Goal: Navigation & Orientation: Find specific page/section

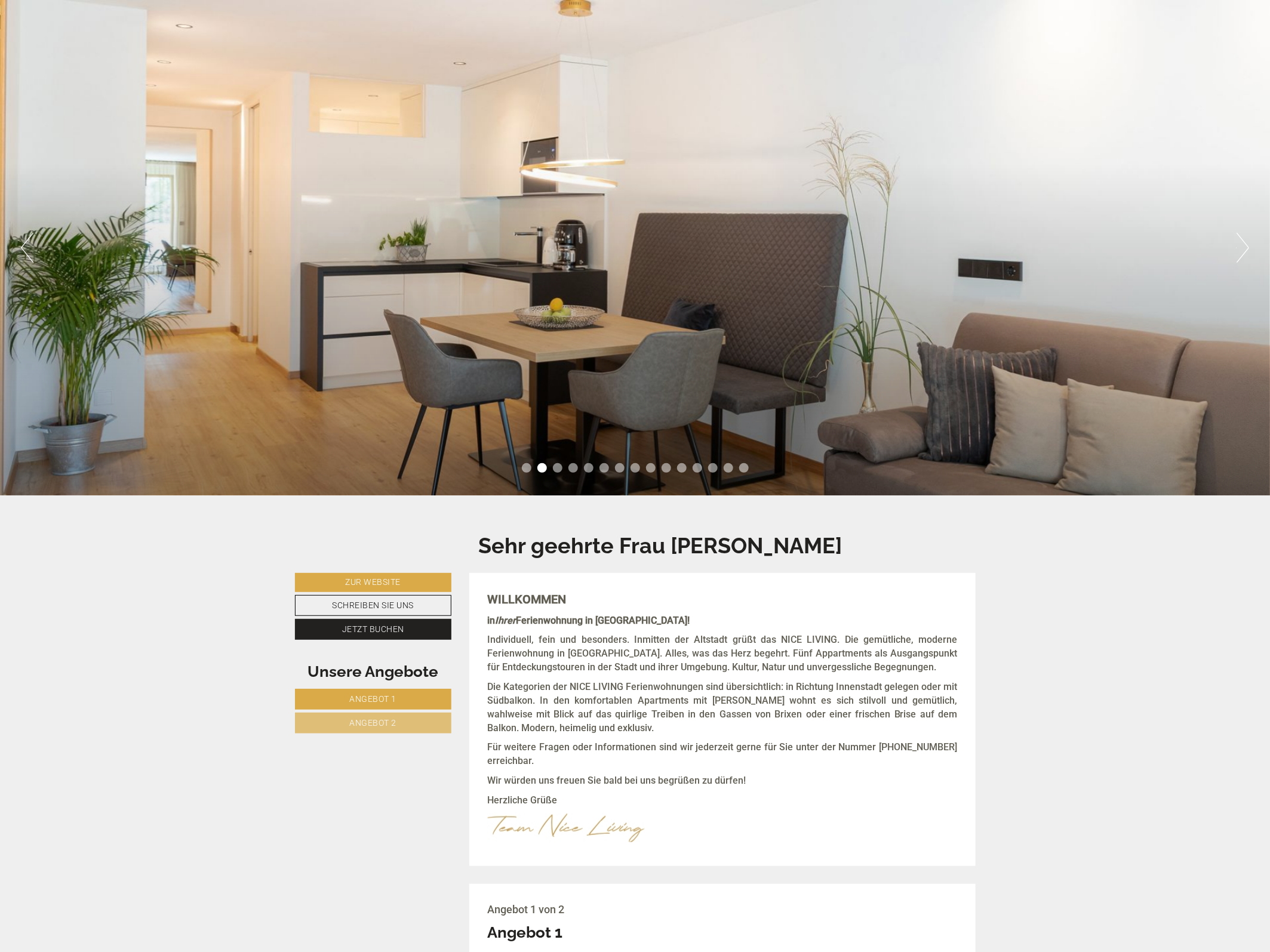
click at [1242, 248] on button "Next" at bounding box center [1242, 248] width 13 height 30
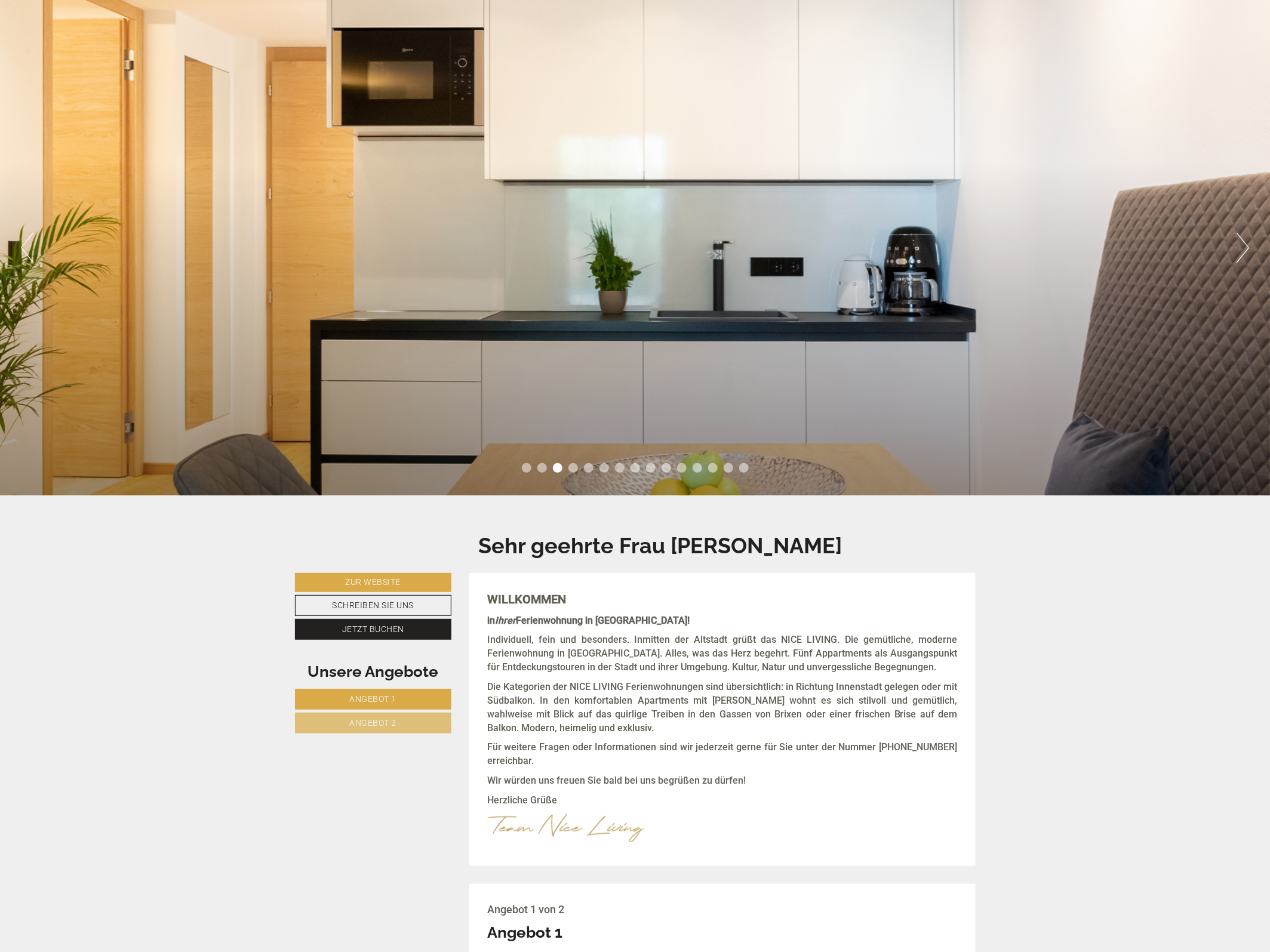
click at [1242, 248] on button "Next" at bounding box center [1242, 248] width 13 height 30
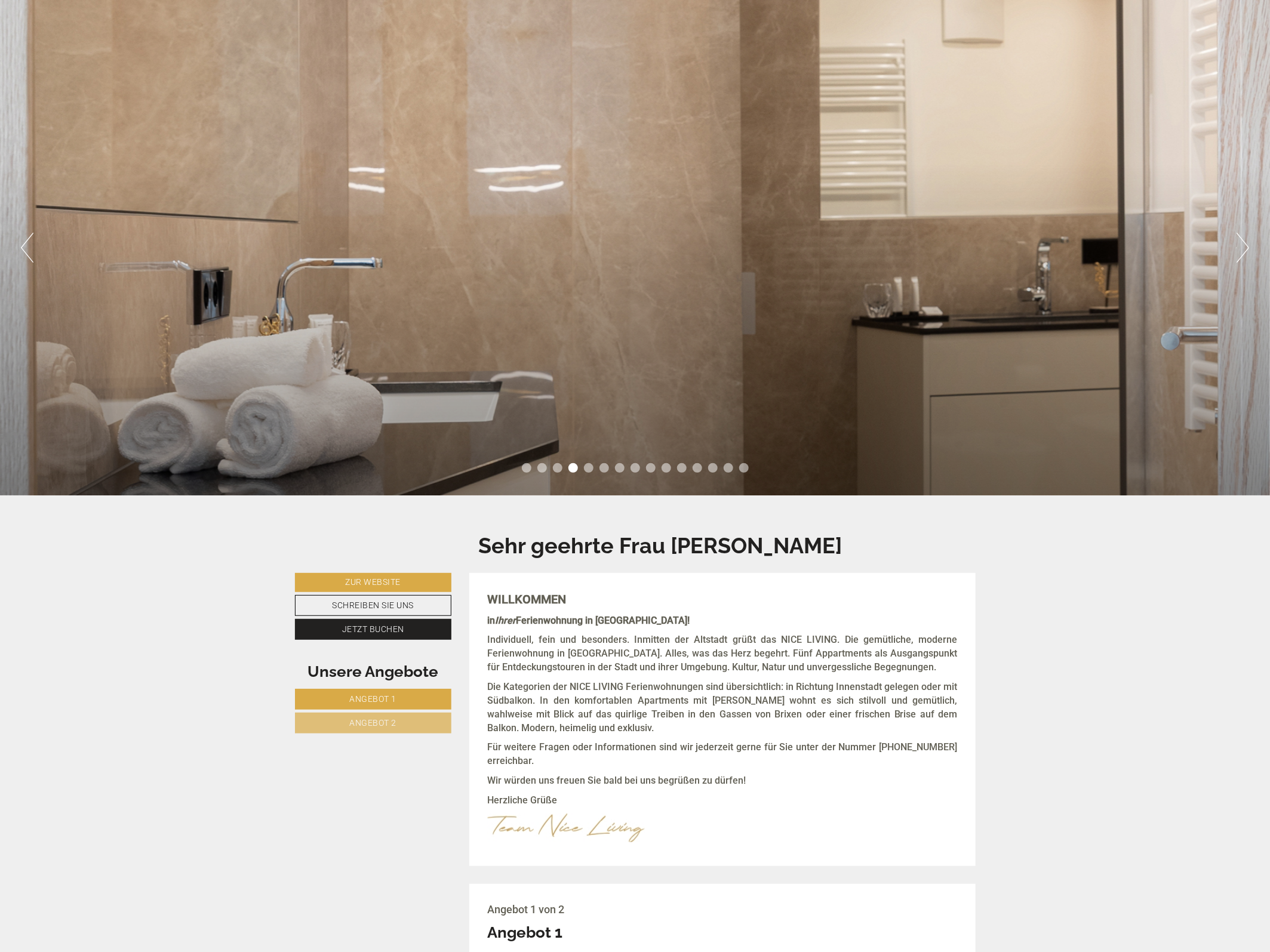
click at [1242, 248] on button "Next" at bounding box center [1242, 248] width 13 height 30
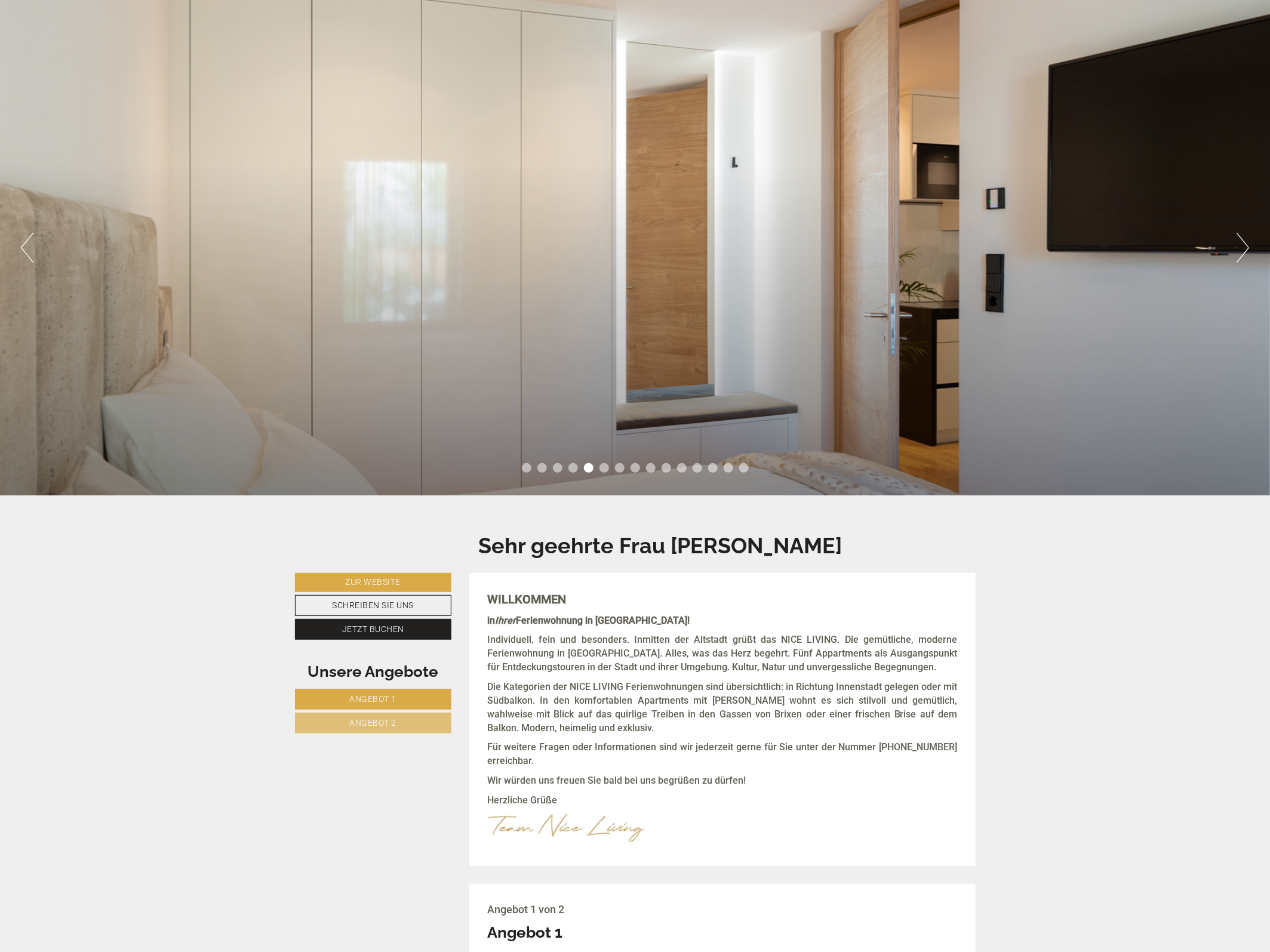
click at [1242, 248] on button "Next" at bounding box center [1242, 248] width 13 height 30
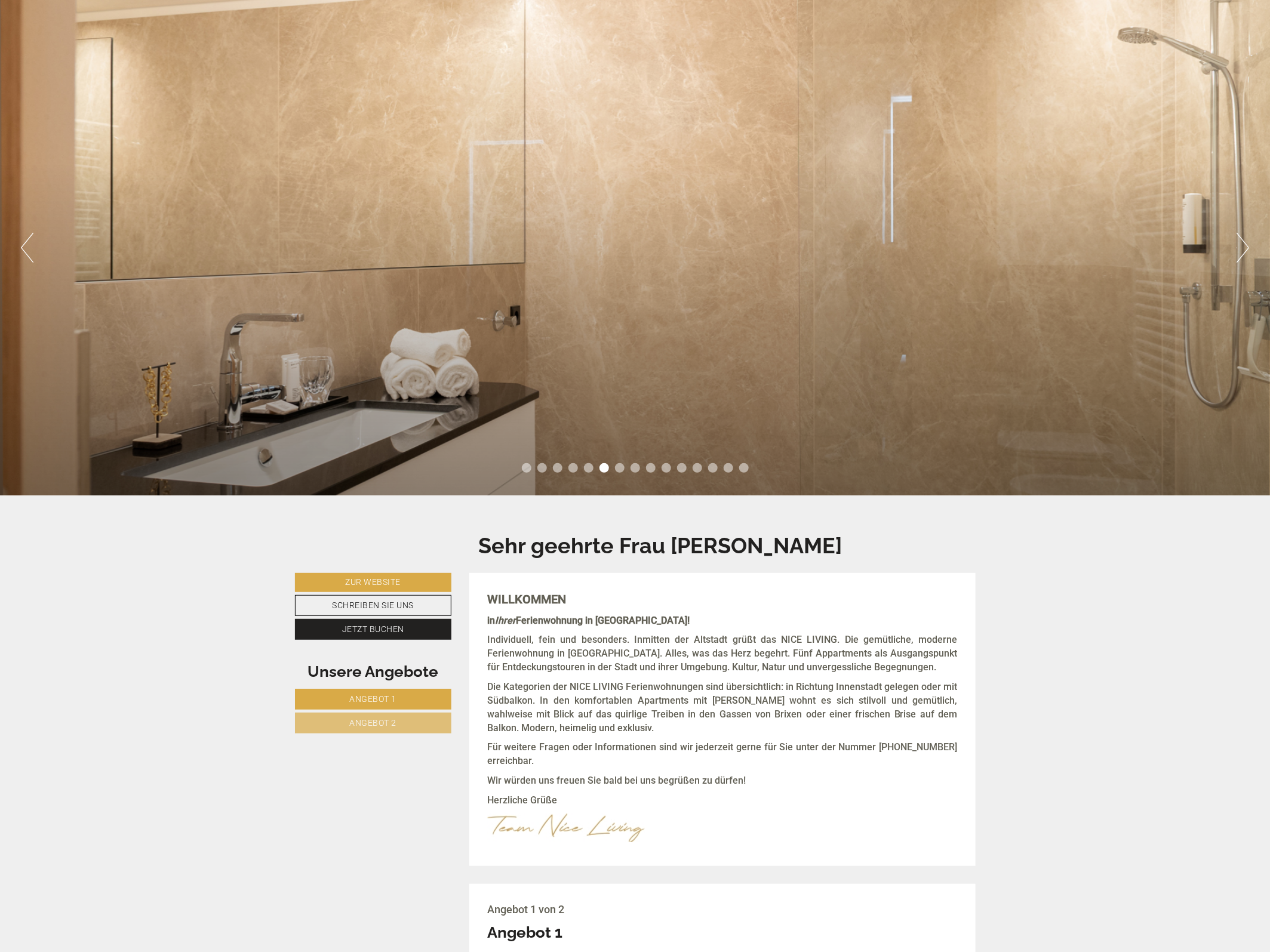
click at [1242, 248] on button "Next" at bounding box center [1242, 248] width 13 height 30
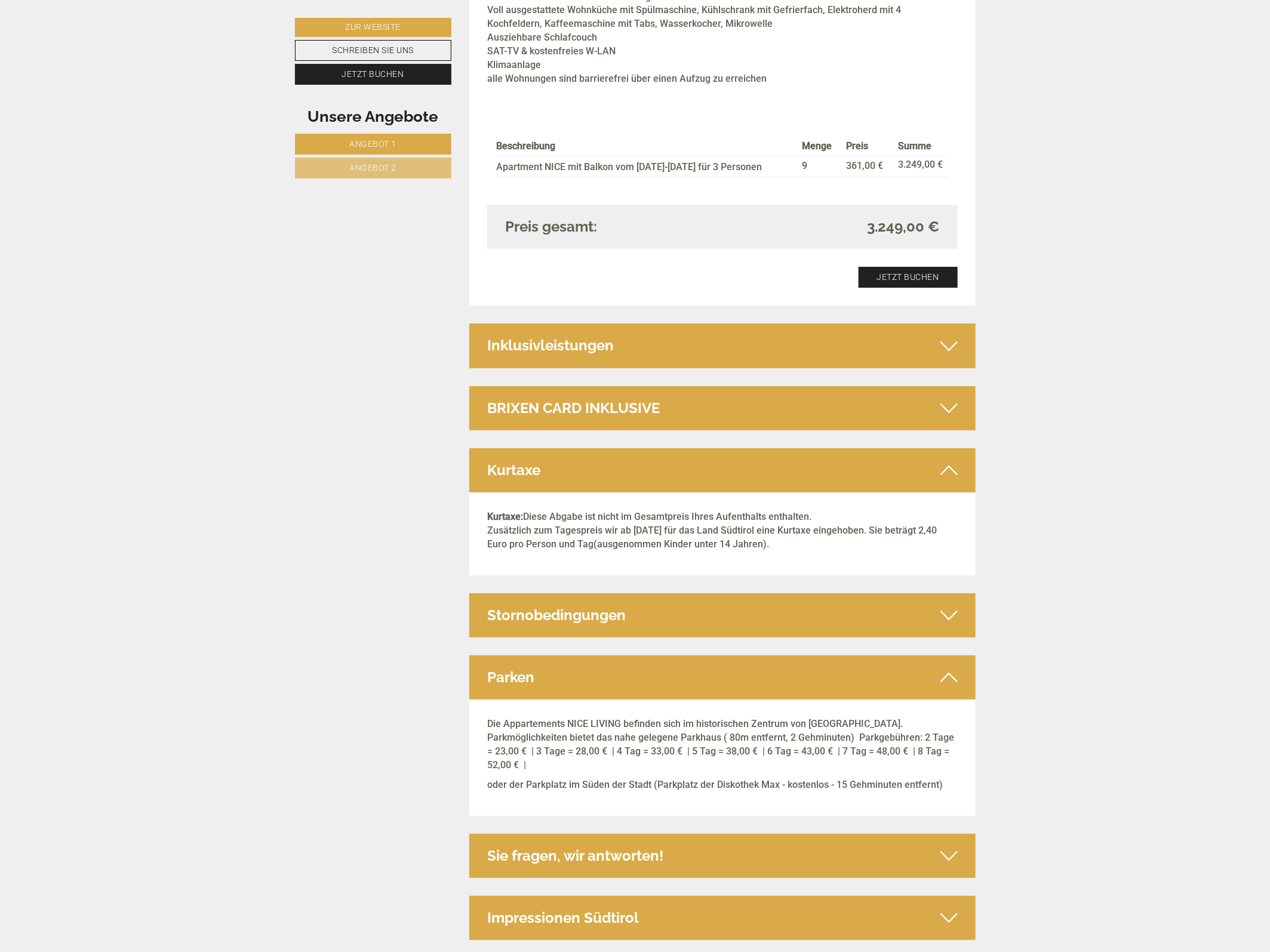
scroll to position [2242, 0]
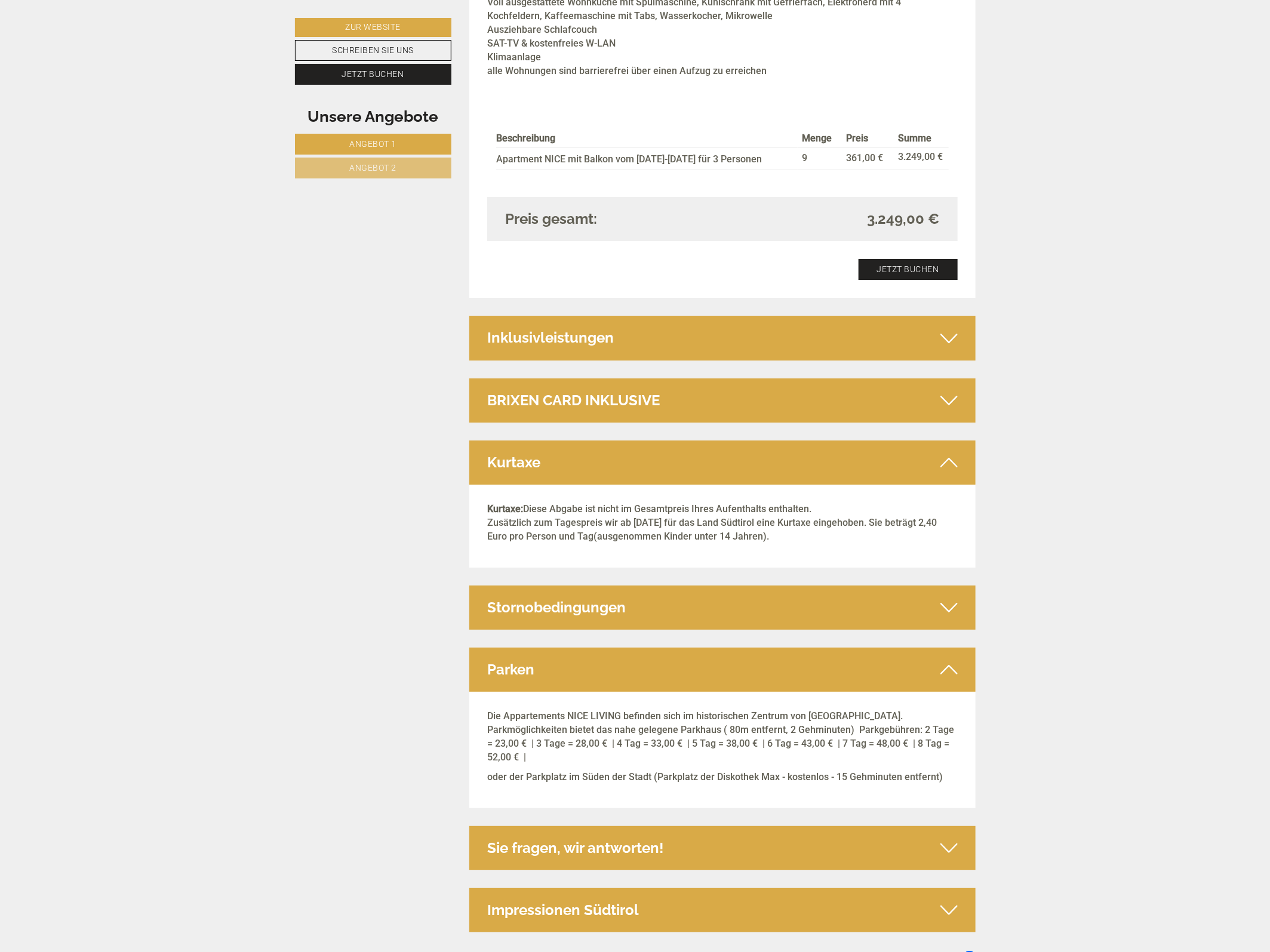
click at [959, 656] on div "Parken" at bounding box center [723, 669] width 506 height 44
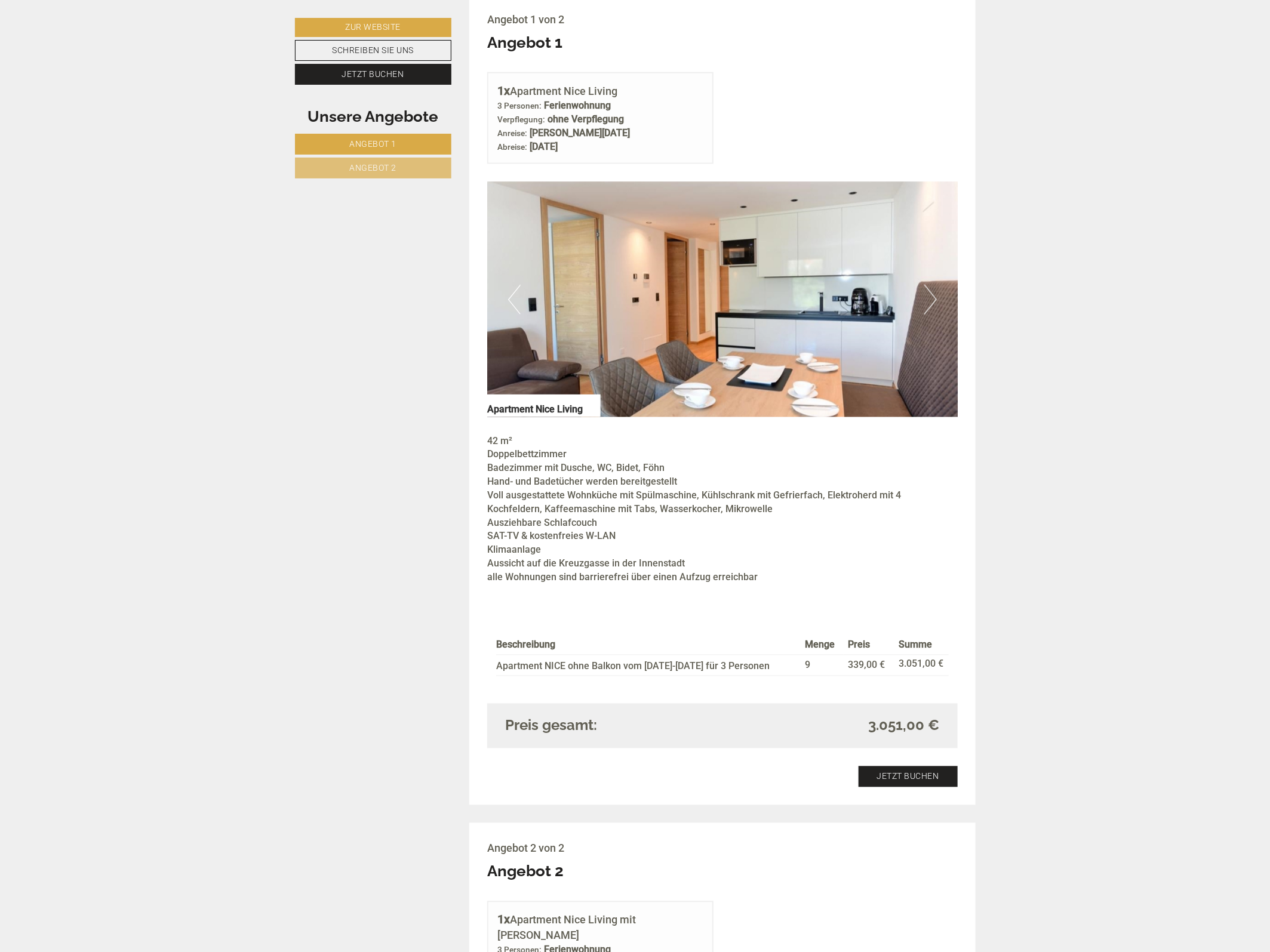
scroll to position [497, 0]
